Goal: Find specific fact

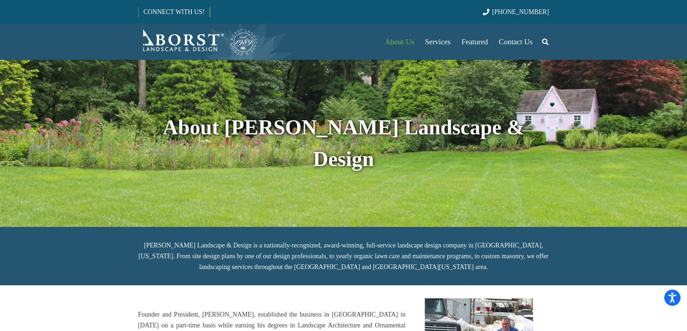
scroll to position [60, 0]
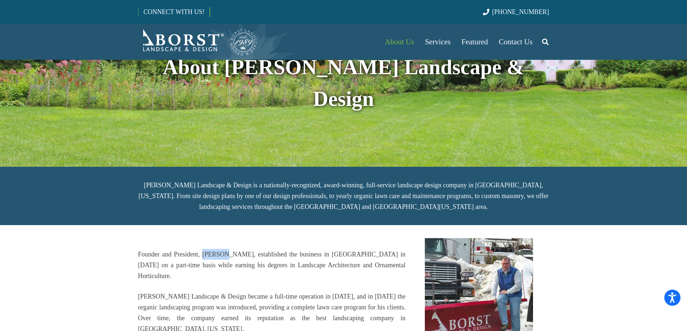
drag, startPoint x: 225, startPoint y: 235, endPoint x: 201, endPoint y: 234, distance: 23.8
click at [201, 249] on p "Founder and President, [PERSON_NAME], established the business in [GEOGRAPHIC_D…" at bounding box center [271, 265] width 267 height 32
copy p "[PERSON_NAME]"
click at [234, 249] on p "Founder and President, [PERSON_NAME], established the business in [GEOGRAPHIC_D…" at bounding box center [271, 265] width 267 height 32
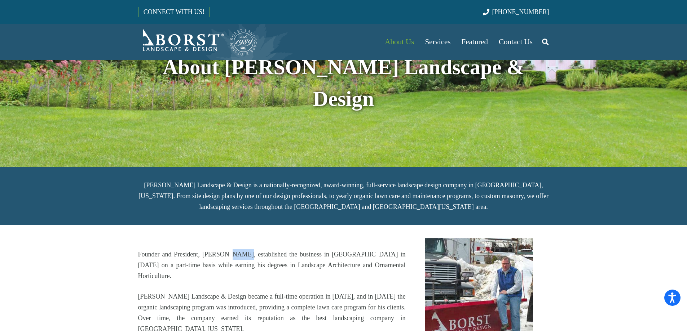
copy p "[PERSON_NAME]"
drag, startPoint x: 200, startPoint y: 233, endPoint x: 131, endPoint y: 235, distance: 68.9
click at [131, 238] on div "Founder and President, [PERSON_NAME], established the business in [GEOGRAPHIC_D…" at bounding box center [271, 291] width 287 height 107
copy p "Founder and President,"
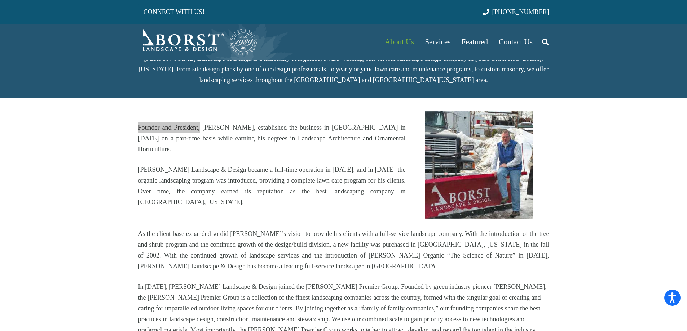
scroll to position [120, 0]
